Goal: Check status: Check status

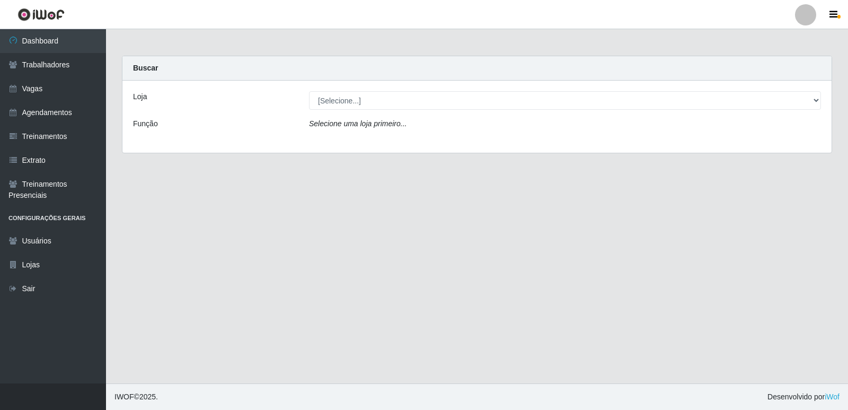
click at [821, 99] on div "[Selecione...] Restaurante A Paraibana - [GEOGRAPHIC_DATA]" at bounding box center [565, 100] width 528 height 19
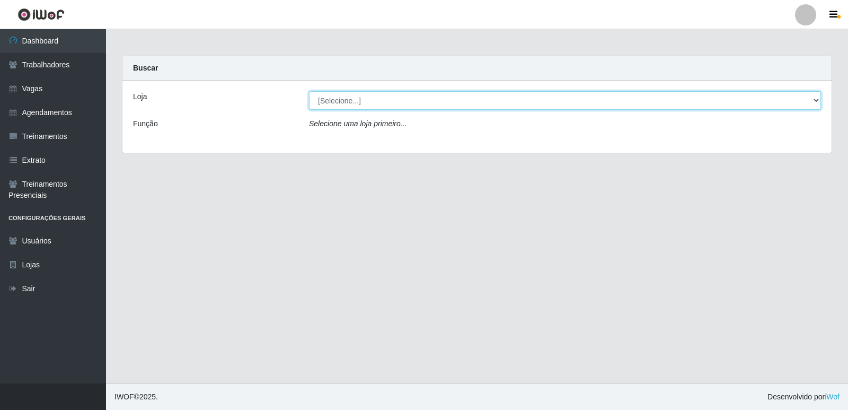
click at [811, 104] on select "[Selecione...] Restaurante A Paraibana - [GEOGRAPHIC_DATA]" at bounding box center [565, 100] width 512 height 19
select select "342"
click at [309, 91] on select "[Selecione...] Restaurante A Paraibana - [GEOGRAPHIC_DATA]" at bounding box center [565, 100] width 512 height 19
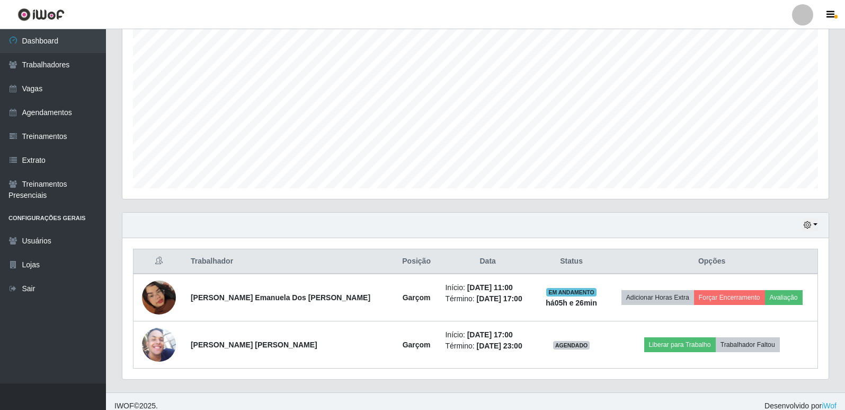
scroll to position [200, 0]
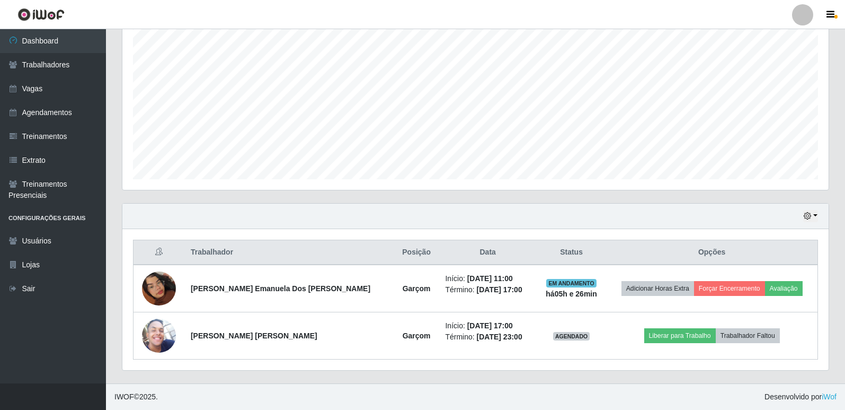
click at [818, 220] on div "Hoje 1 dia 3 dias 1 Semana Não encerrados" at bounding box center [475, 215] width 706 height 25
click at [816, 216] on button "button" at bounding box center [810, 216] width 15 height 12
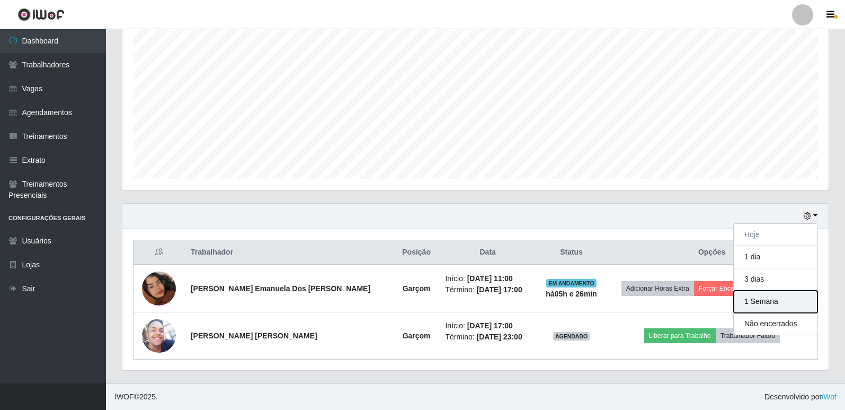
click at [780, 306] on button "1 Semana" at bounding box center [776, 301] width 84 height 22
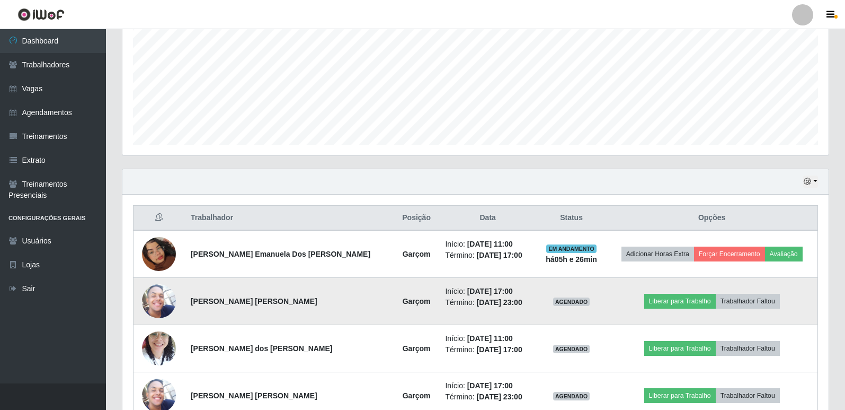
scroll to position [253, 0]
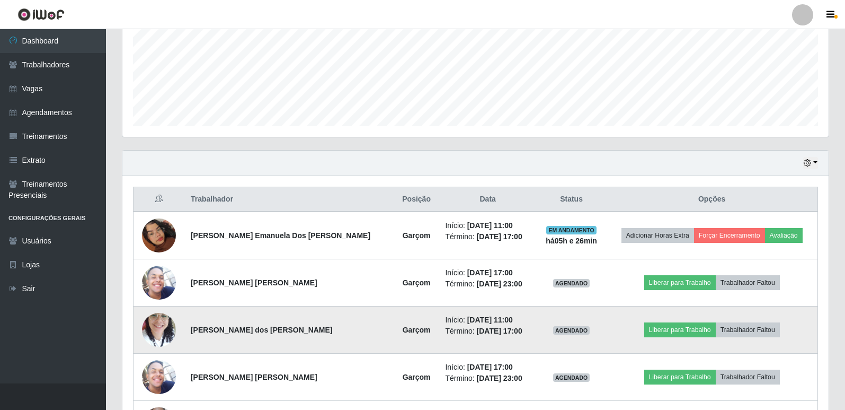
click at [165, 330] on img at bounding box center [159, 329] width 34 height 45
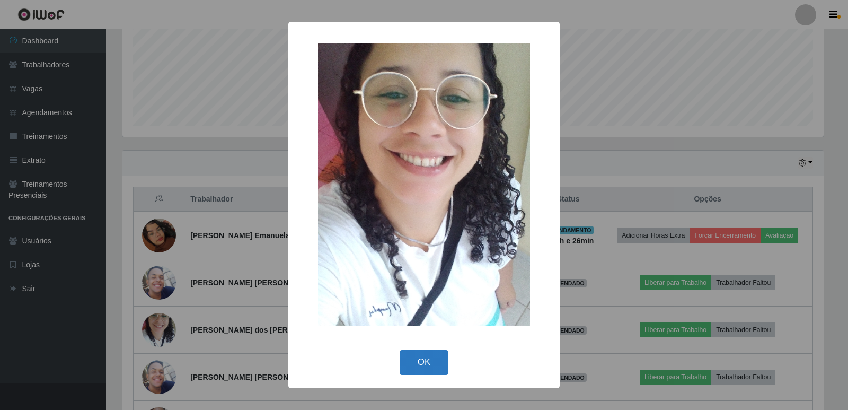
click at [420, 367] on button "OK" at bounding box center [423, 362] width 49 height 25
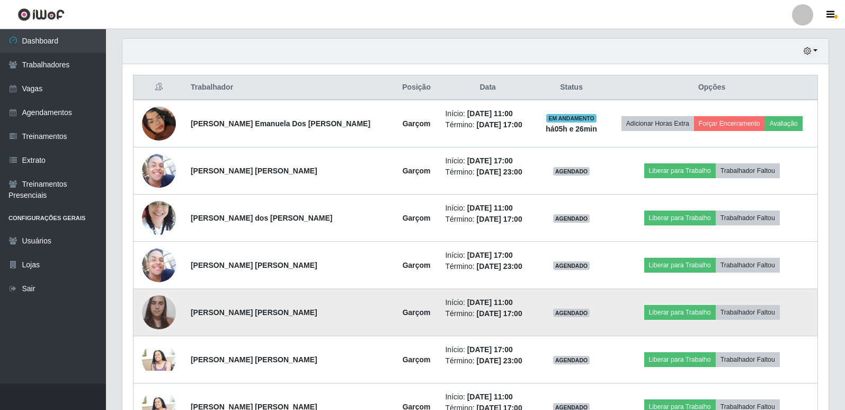
scroll to position [353, 0]
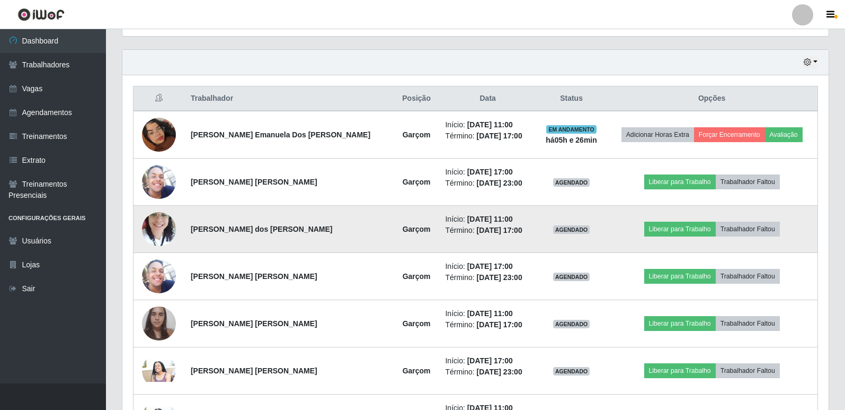
click at [169, 235] on img at bounding box center [159, 228] width 34 height 45
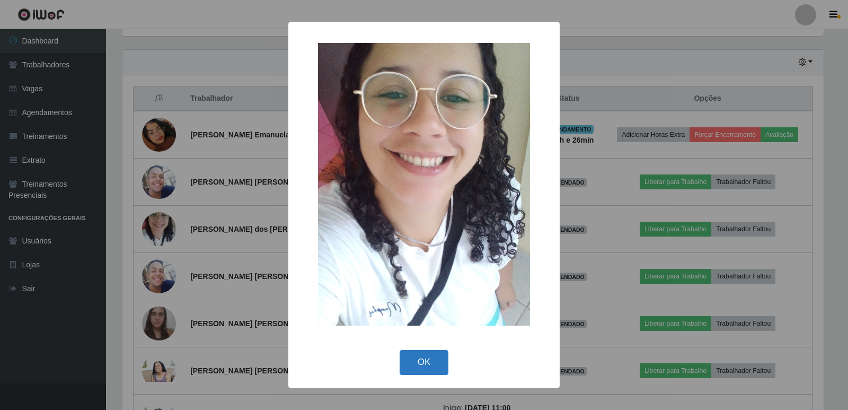
click at [431, 365] on button "OK" at bounding box center [423, 362] width 49 height 25
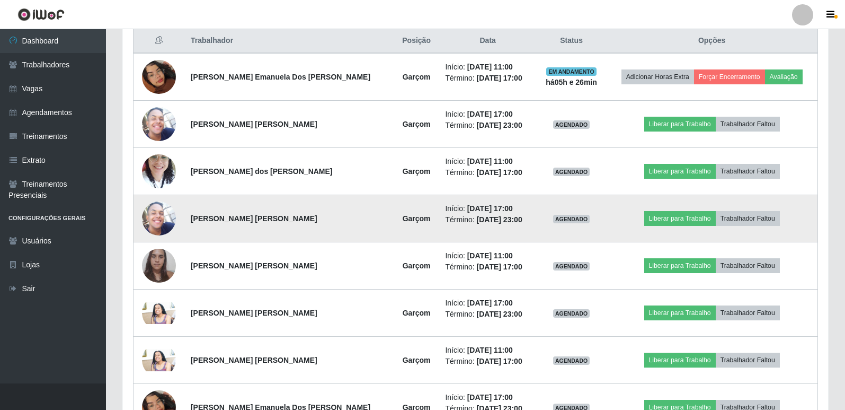
scroll to position [406, 0]
